Goal: Task Accomplishment & Management: Manage account settings

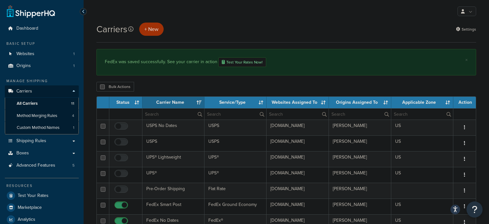
select select "15"
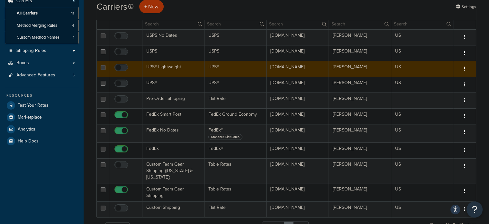
scroll to position [91, 0]
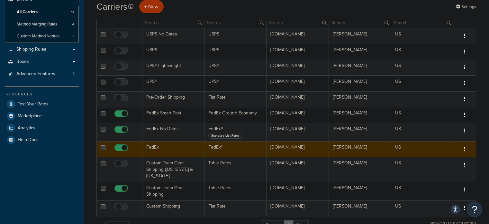
click at [163, 150] on td "FedEx" at bounding box center [174, 149] width 62 height 16
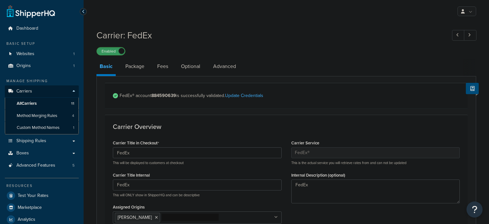
select select "fedEx"
select select "REGULAR_PICKUP"
select select "YOUR_PACKAGING"
click at [167, 68] on link "Fees" at bounding box center [162, 66] width 17 height 15
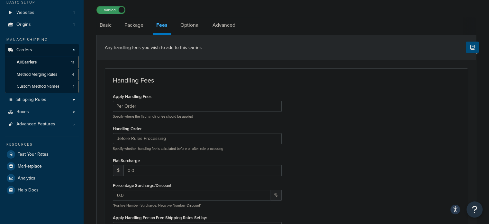
scroll to position [42, 0]
type input "1"
click at [275, 168] on input "1" at bounding box center [203, 169] width 158 height 11
click at [309, 181] on div "Apply Handling Fees Per Order Per Item Per Package Specify where the flat handl…" at bounding box center [286, 177] width 357 height 172
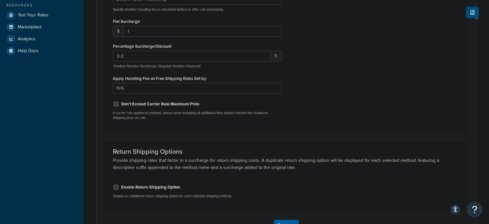
scroll to position [227, 0]
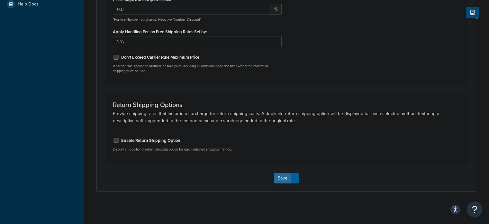
click at [276, 178] on button "Save" at bounding box center [282, 178] width 17 height 10
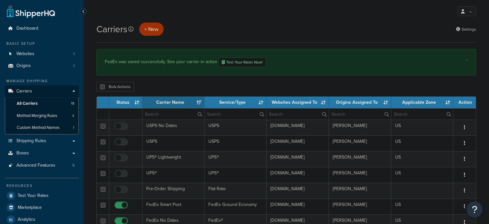
select select "15"
